Goal: Information Seeking & Learning: Check status

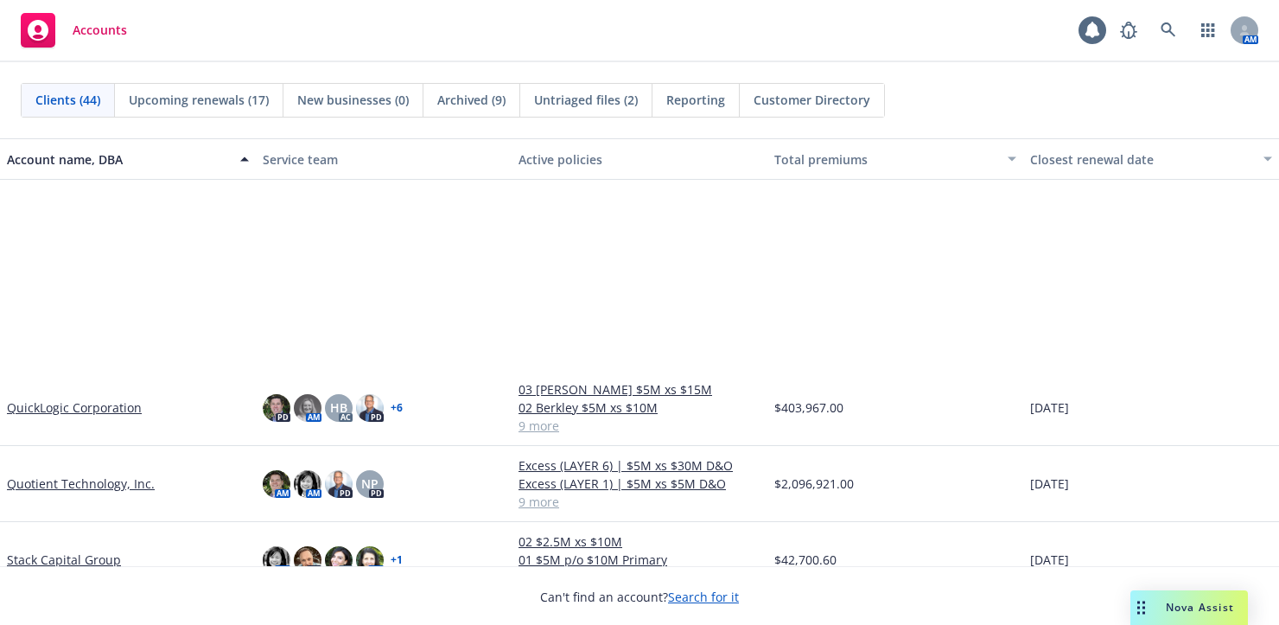
scroll to position [2160, 0]
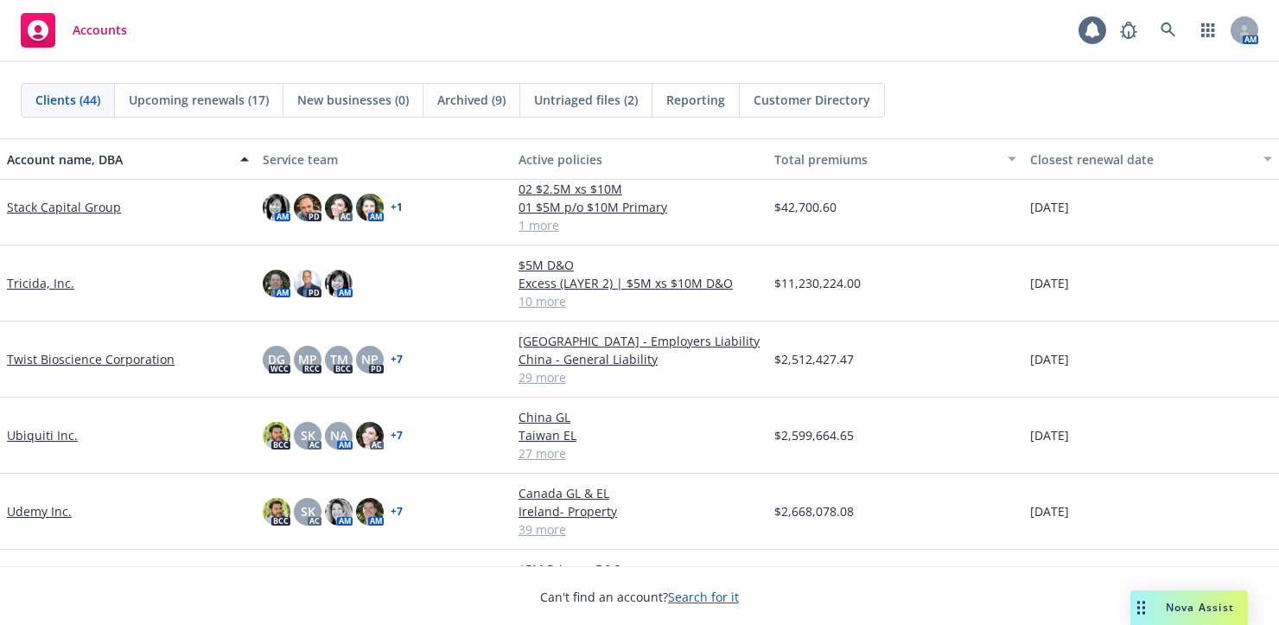
click at [63, 199] on link "Stack Capital Group" at bounding box center [64, 207] width 114 height 18
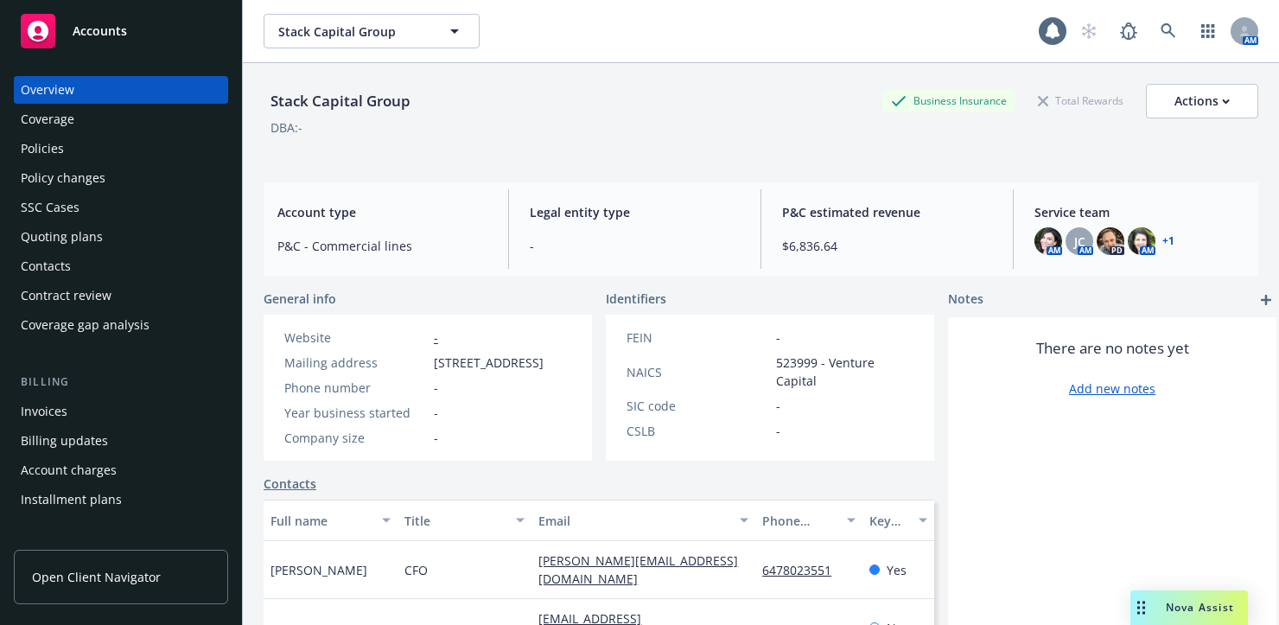
click at [52, 440] on div "Billing updates" at bounding box center [64, 441] width 87 height 28
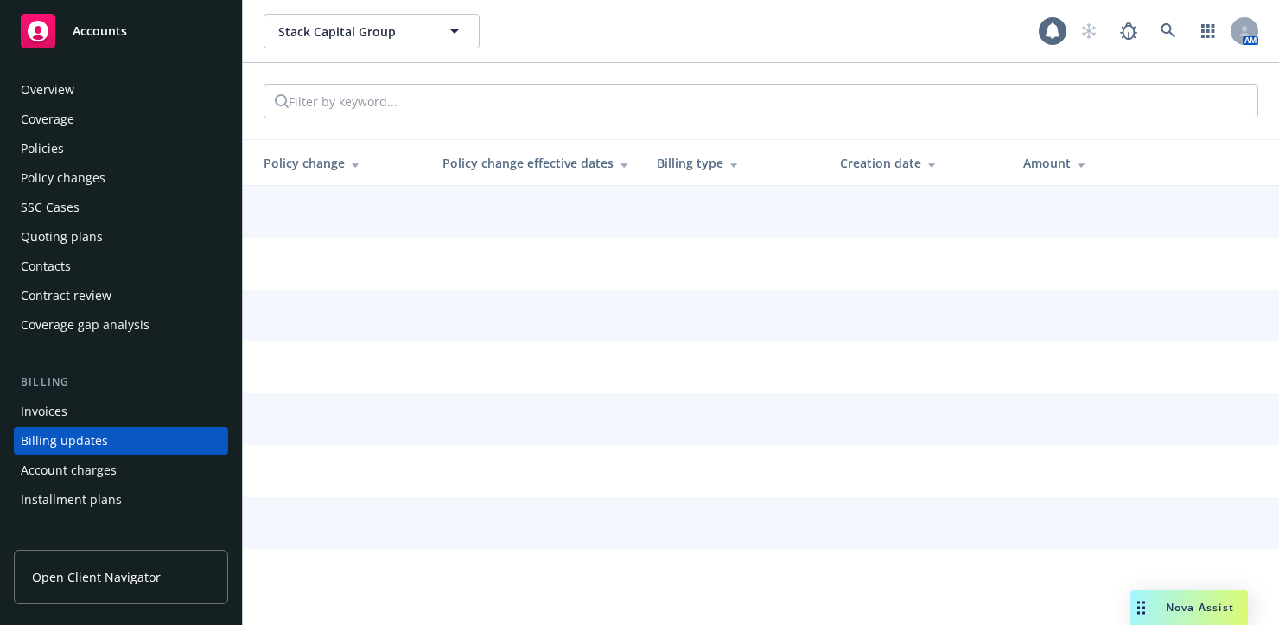
scroll to position [101, 0]
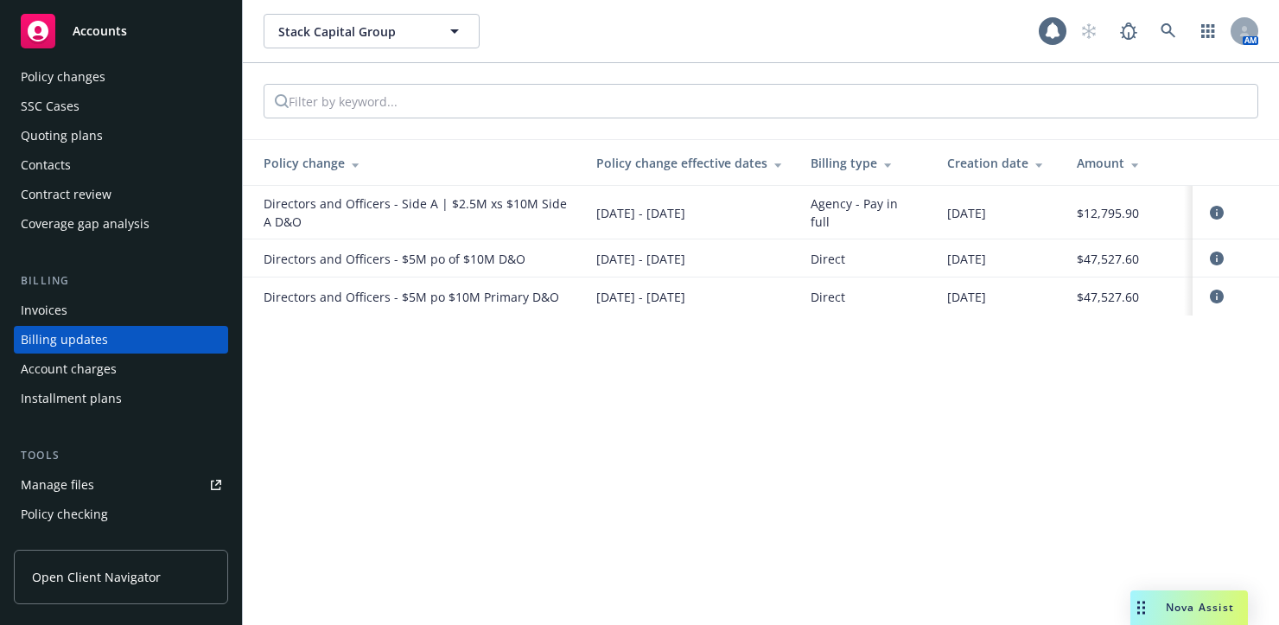
click at [45, 308] on div "Invoices" at bounding box center [44, 310] width 47 height 28
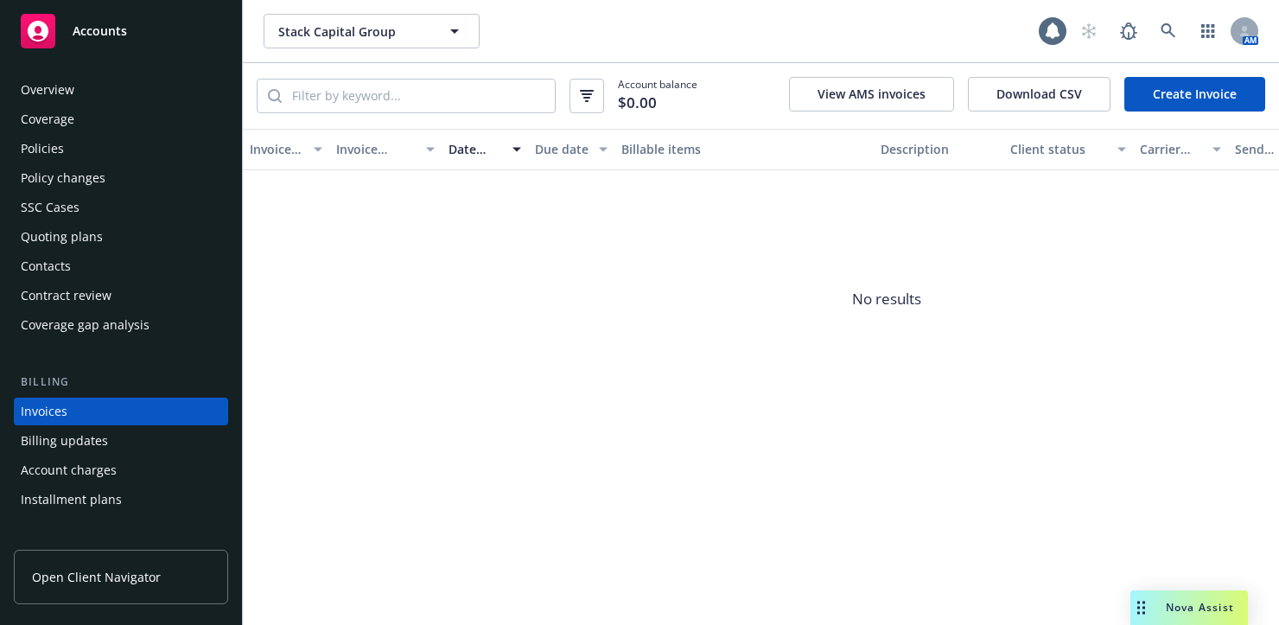
scroll to position [72, 0]
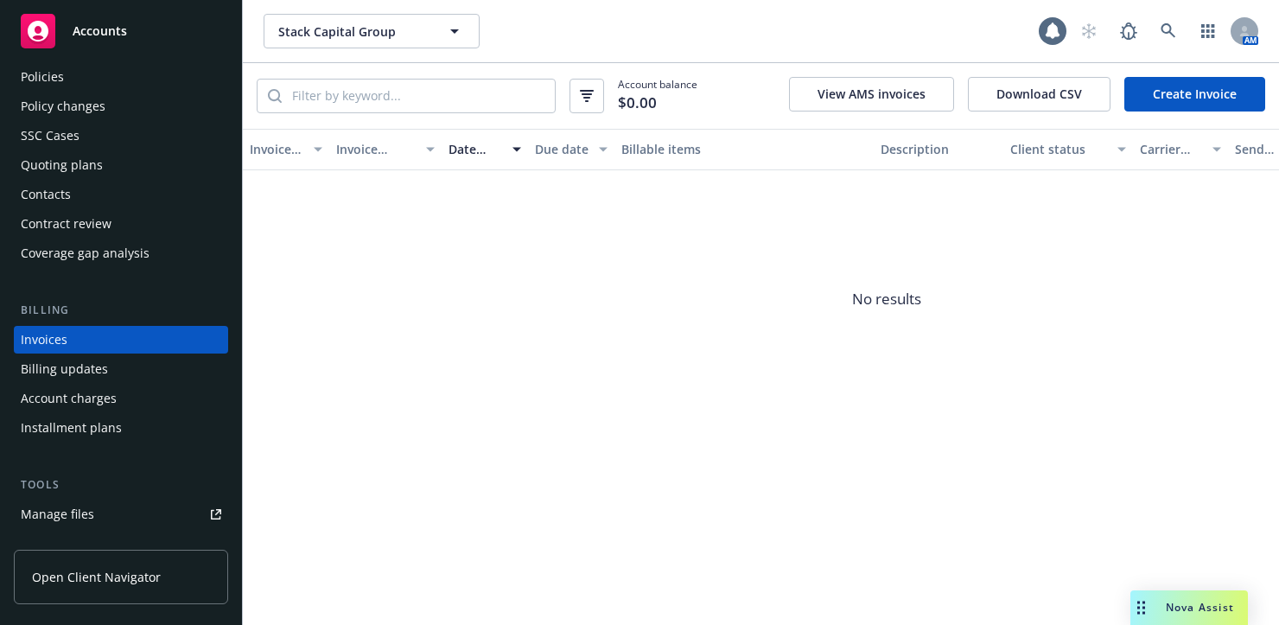
click at [62, 374] on div "Billing updates" at bounding box center [64, 369] width 87 height 28
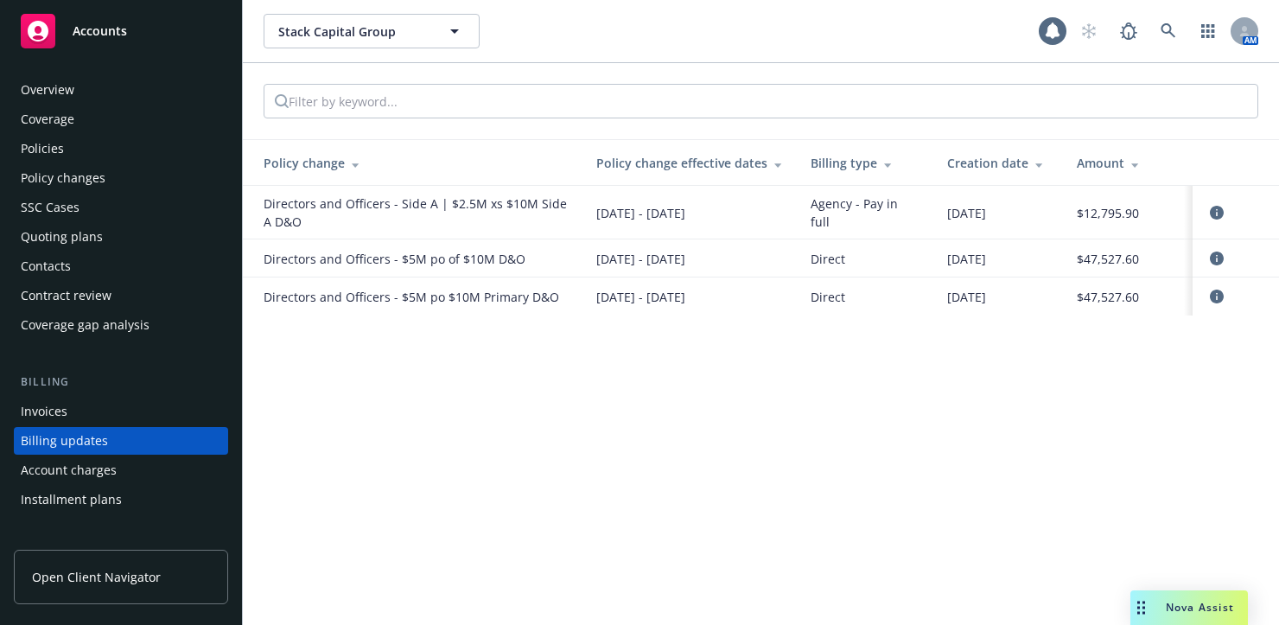
scroll to position [101, 0]
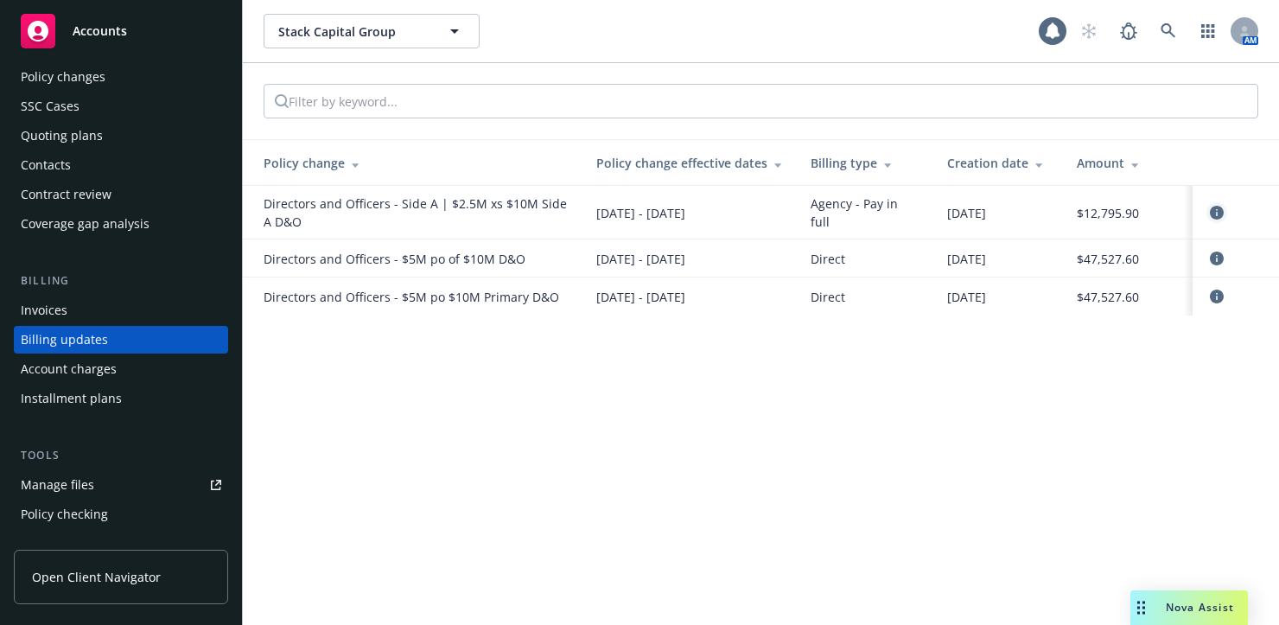
click at [1216, 212] on icon "circleInformation" at bounding box center [1217, 213] width 14 height 14
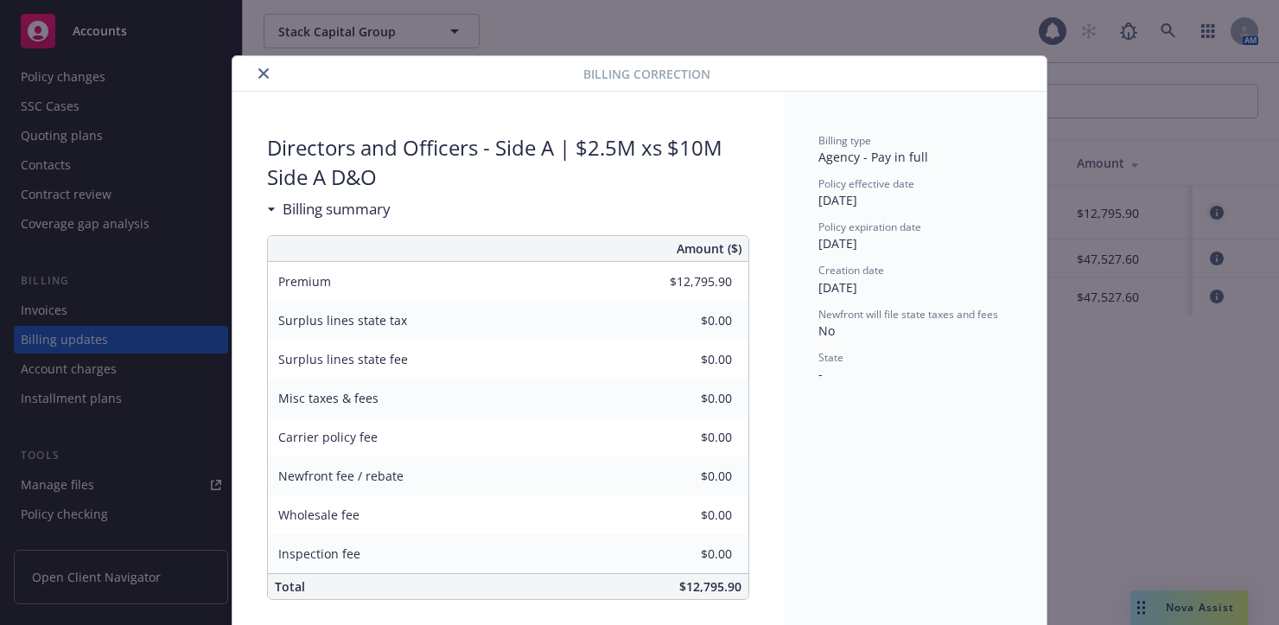
scroll to position [12, 0]
